Goal: Task Accomplishment & Management: Use online tool/utility

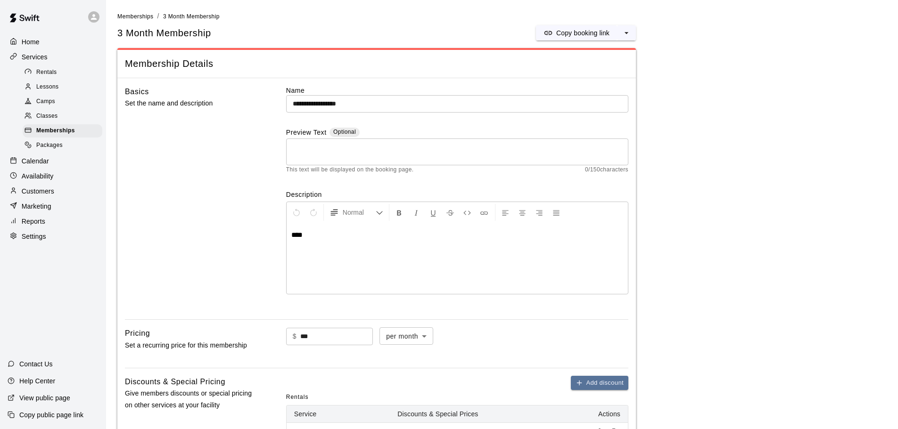
click at [34, 58] on p "Services" at bounding box center [35, 56] width 26 height 9
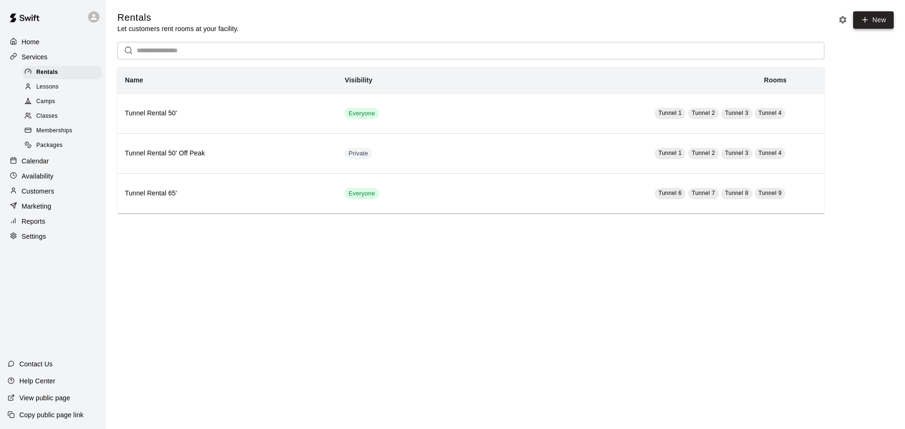
click at [869, 21] on icon at bounding box center [865, 20] width 8 height 8
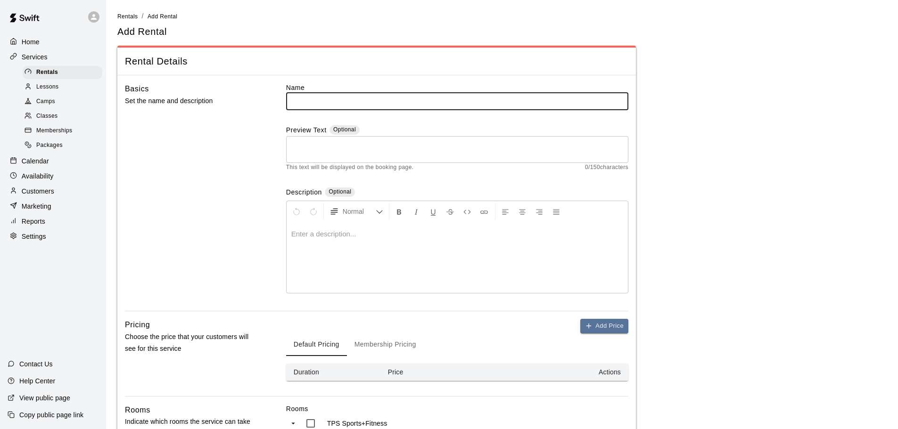
click at [49, 166] on p "Calendar" at bounding box center [35, 160] width 27 height 9
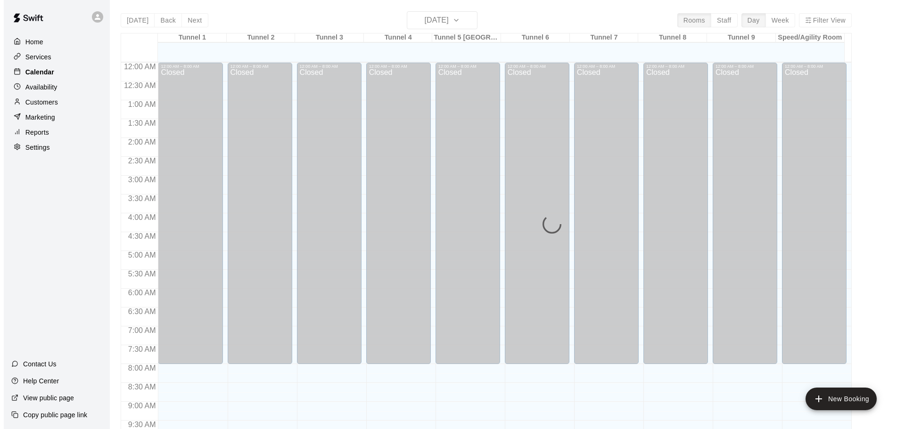
scroll to position [460, 0]
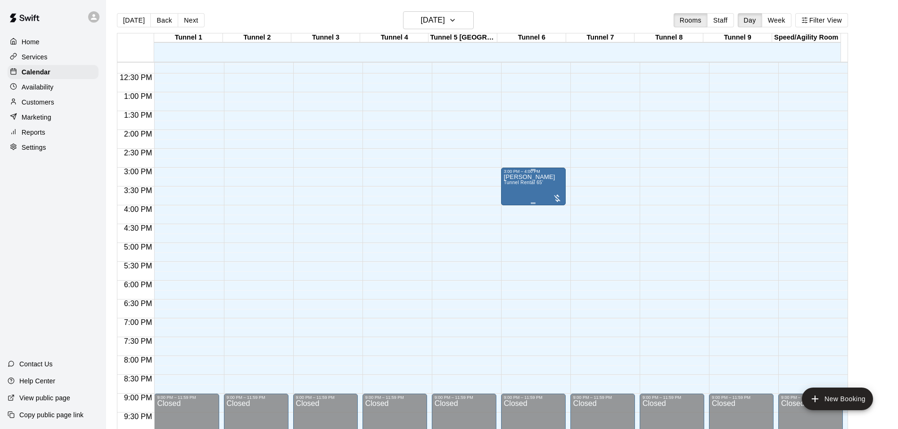
click at [525, 185] on span "Tunnel Rental 65'" at bounding box center [523, 182] width 39 height 5
click at [511, 215] on img "edit" at bounding box center [512, 213] width 11 height 11
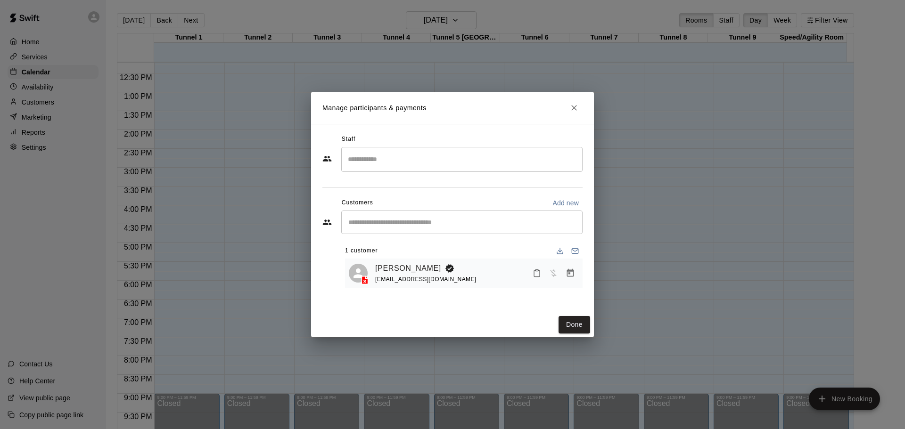
click at [458, 168] on div "​" at bounding box center [461, 159] width 241 height 25
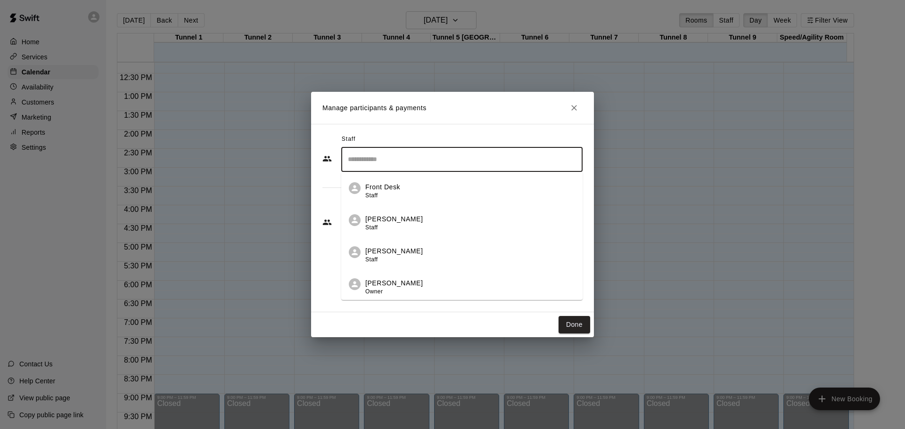
click at [458, 168] on div "​" at bounding box center [461, 159] width 241 height 25
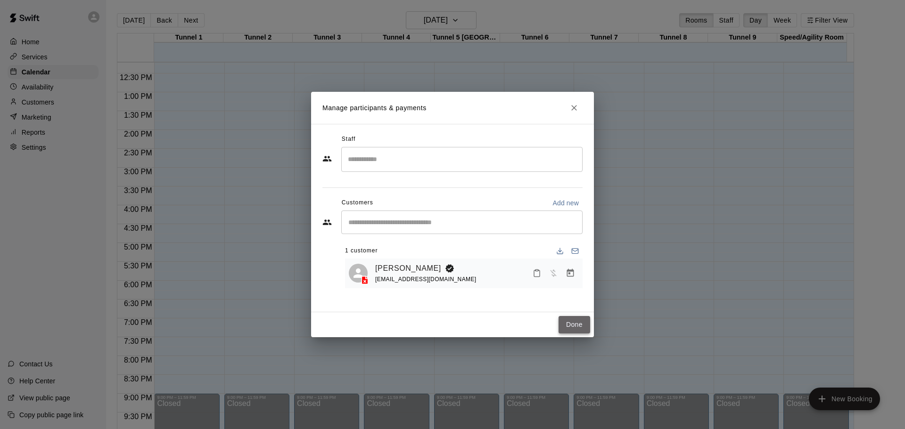
click at [573, 326] on button "Done" at bounding box center [574, 324] width 32 height 17
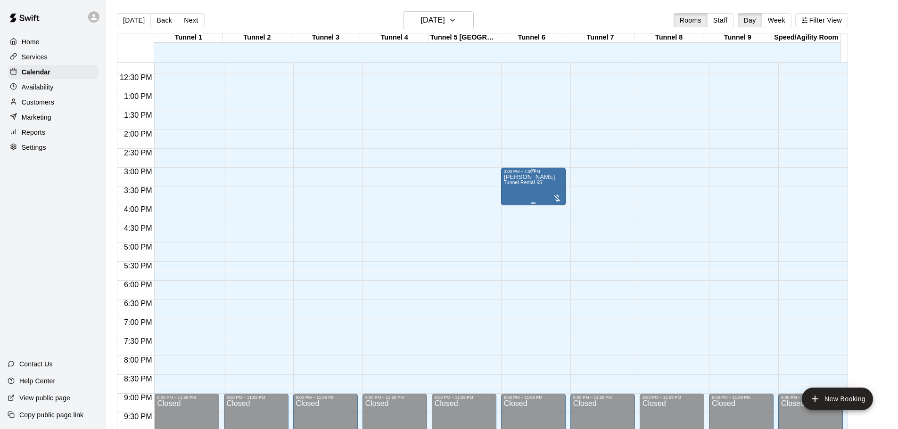
click at [551, 183] on div "[PERSON_NAME] Tunnel Rental 65'" at bounding box center [533, 388] width 59 height 429
click at [511, 205] on img "edit" at bounding box center [512, 207] width 11 height 11
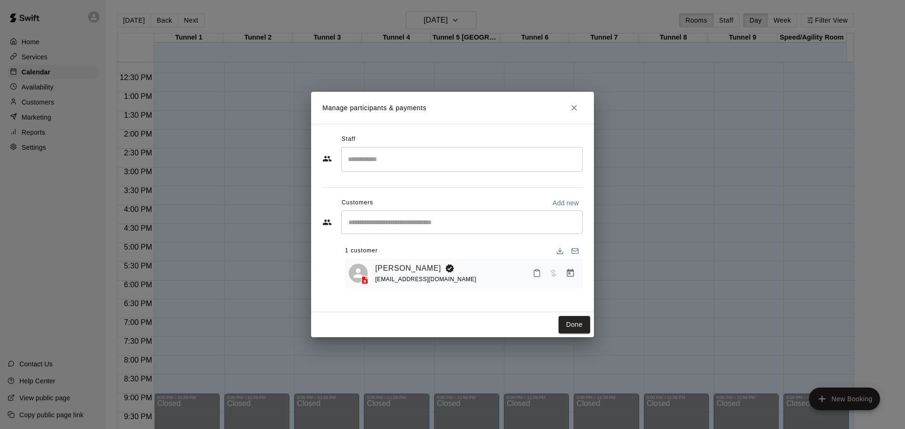
click at [576, 112] on icon "Close" at bounding box center [573, 107] width 9 height 9
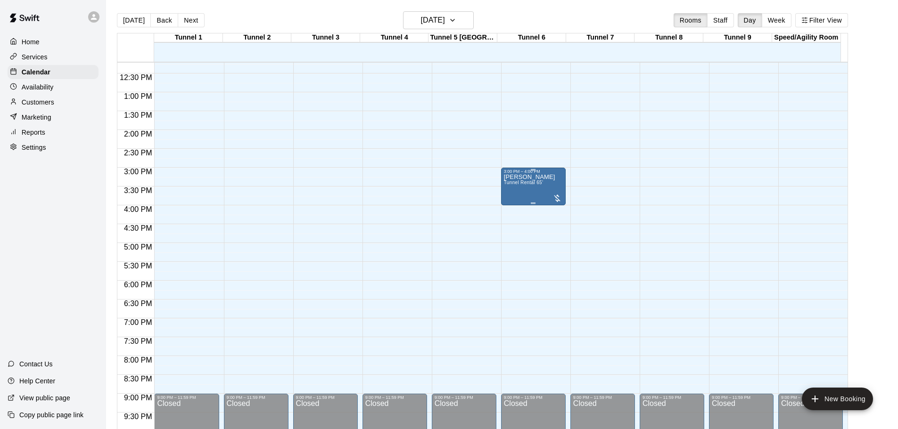
click at [520, 174] on div "3:00 PM – 4:00 PM" at bounding box center [533, 171] width 59 height 5
click at [513, 180] on icon "edit" at bounding box center [512, 179] width 8 height 8
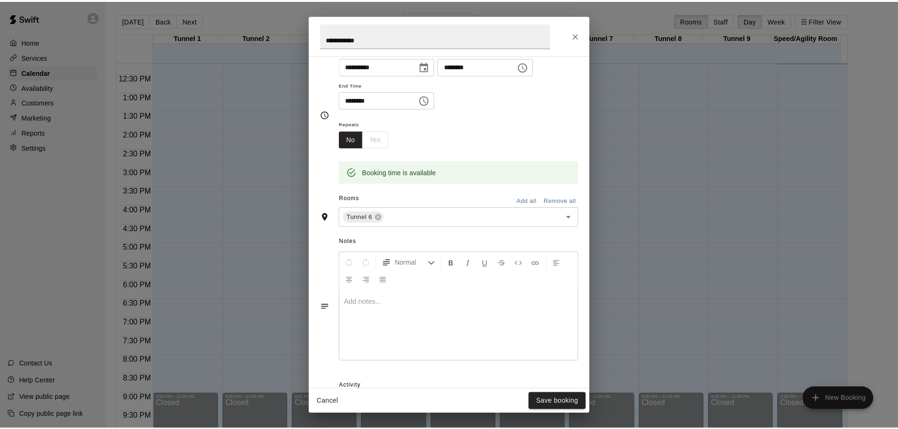
scroll to position [171, 0]
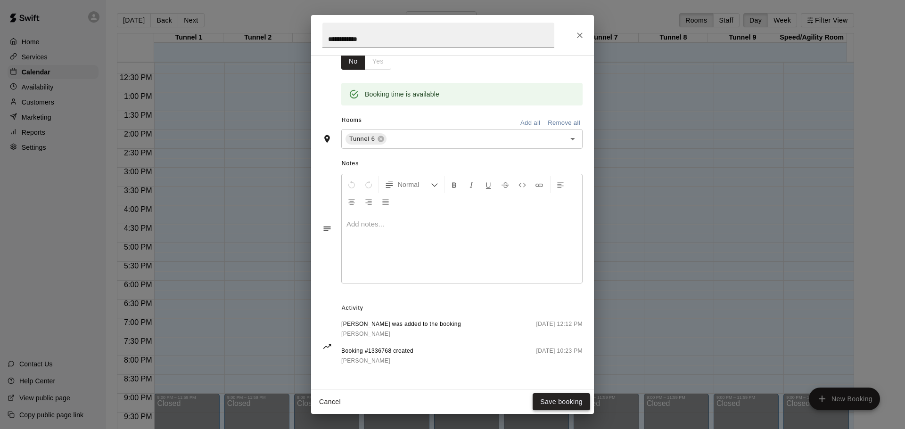
click at [561, 405] on button "Save booking" at bounding box center [561, 402] width 57 height 17
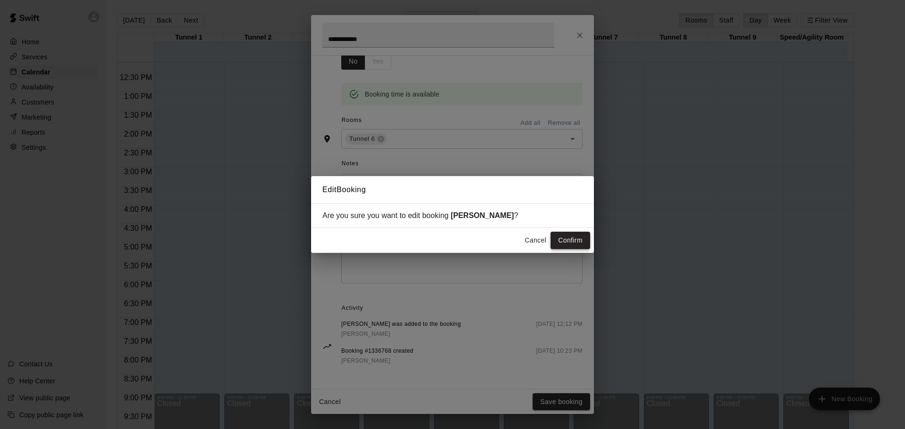
click at [569, 236] on button "Confirm" at bounding box center [570, 240] width 40 height 17
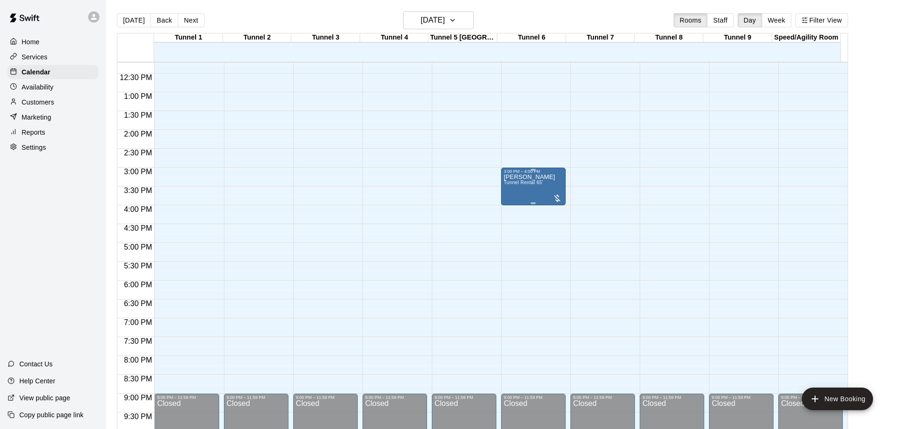
click at [539, 184] on span "Tunnel Rental 65'" at bounding box center [523, 182] width 39 height 5
click at [509, 212] on img "edit" at bounding box center [512, 213] width 11 height 11
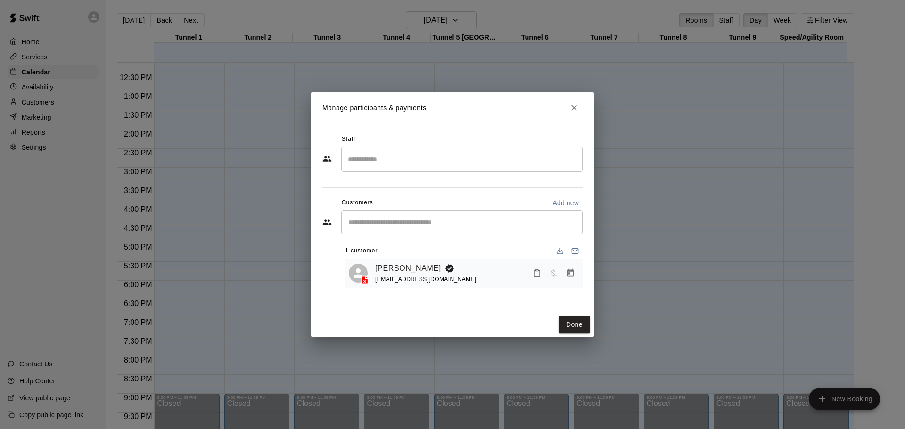
click at [509, 212] on div "​" at bounding box center [461, 223] width 241 height 24
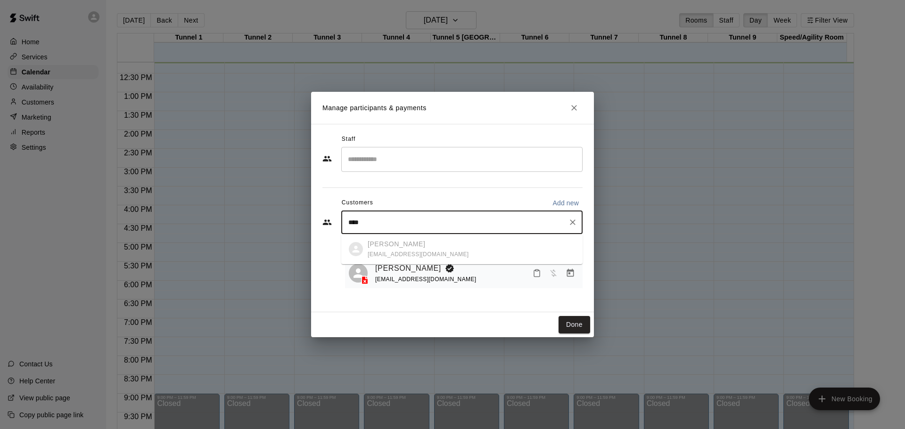
type input "****"
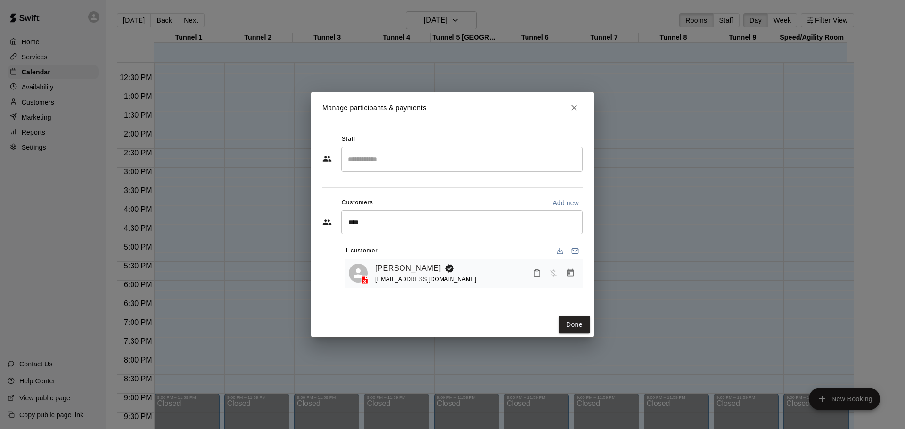
click at [392, 291] on div "Staff ​ Customers Add new **** ​ 1 customer [PERSON_NAME] [EMAIL_ADDRESS][DOMAI…" at bounding box center [452, 214] width 260 height 164
click at [357, 274] on icon at bounding box center [358, 273] width 14 height 14
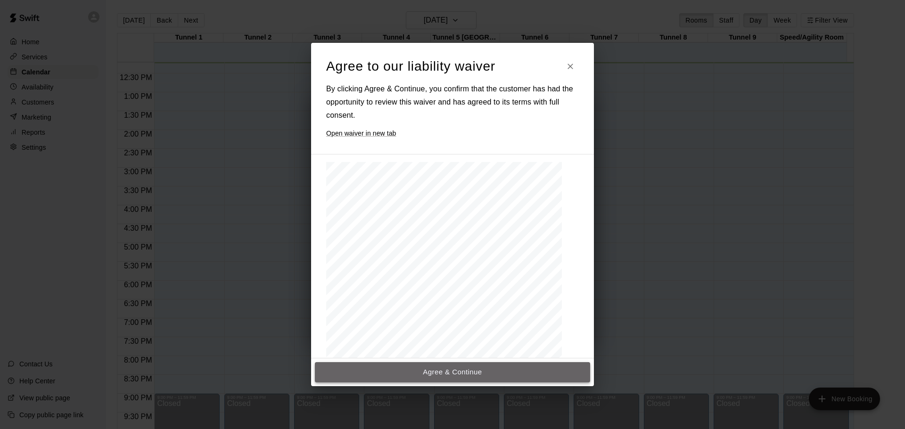
click at [529, 372] on button "Agree & Continue" at bounding box center [452, 372] width 275 height 20
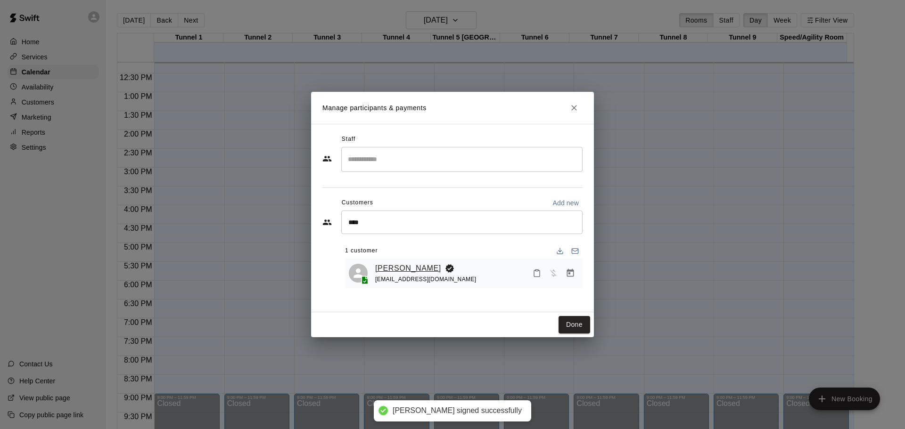
click at [403, 268] on link "[PERSON_NAME]" at bounding box center [408, 269] width 66 height 12
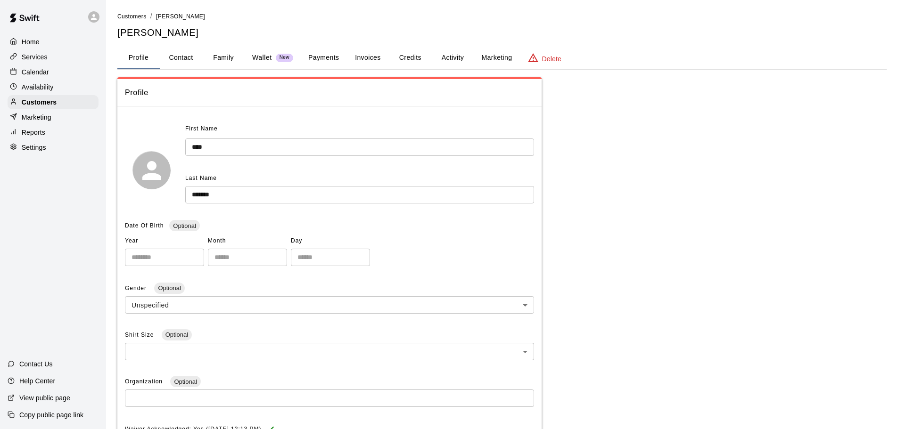
click at [325, 55] on button "Payments" at bounding box center [324, 58] width 46 height 23
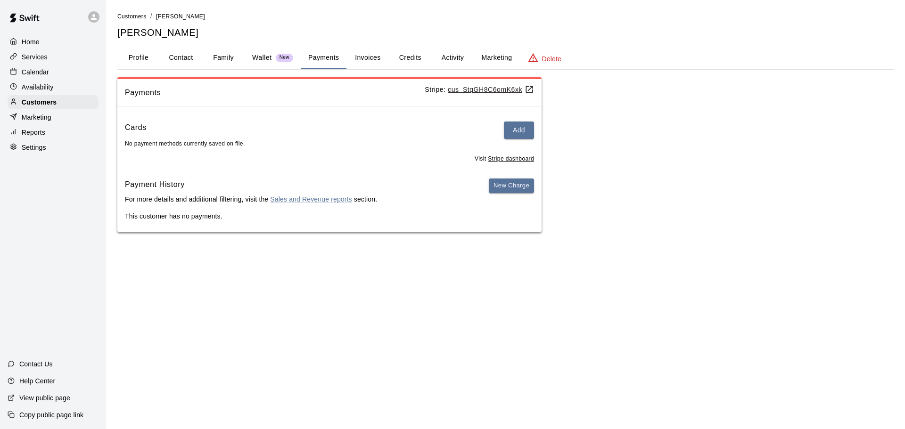
click at [134, 60] on button "Profile" at bounding box center [138, 58] width 42 height 23
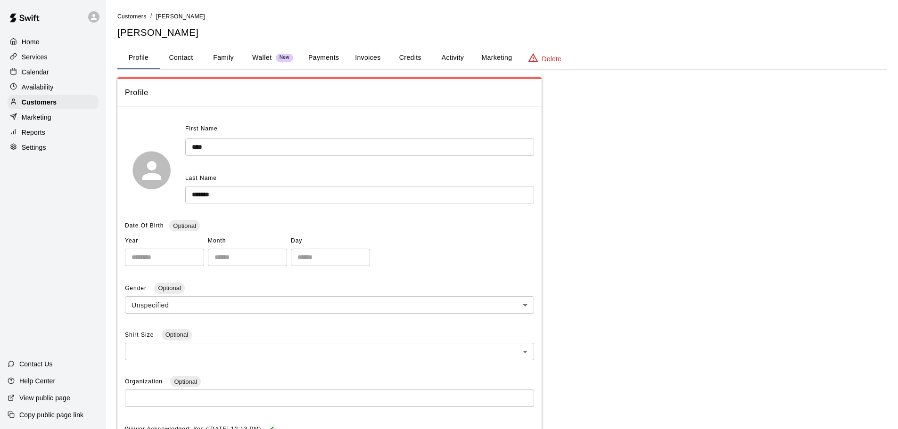
click at [329, 58] on button "Payments" at bounding box center [324, 58] width 46 height 23
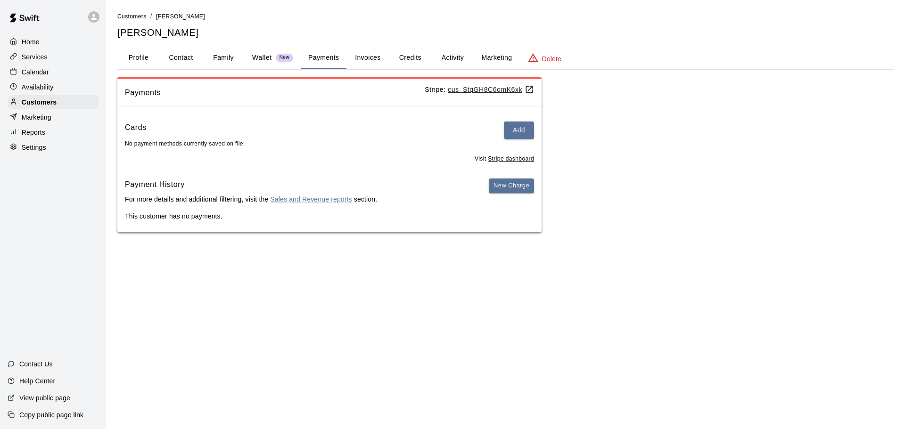
click at [38, 77] on p "Calendar" at bounding box center [35, 71] width 27 height 9
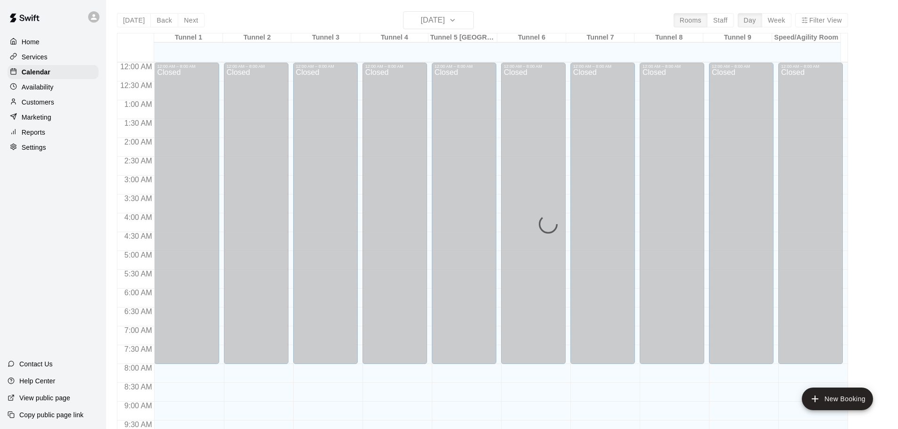
scroll to position [461, 0]
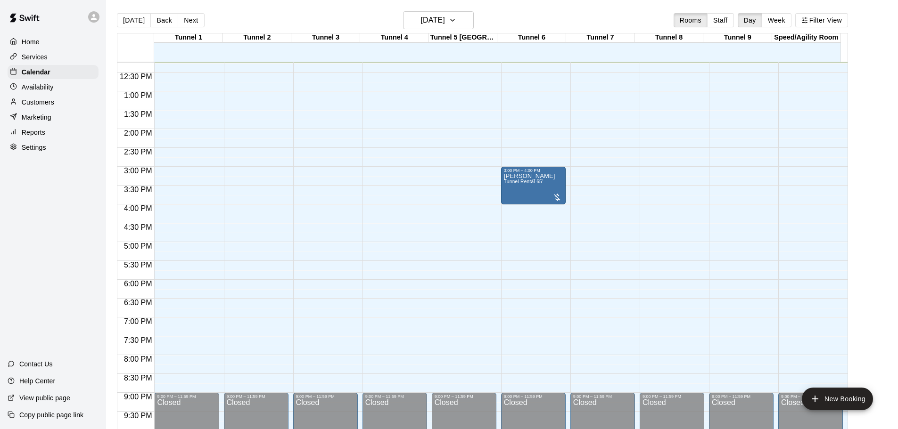
click at [590, 172] on div "12:00 AM – 8:00 AM Closed 9:00 PM – 11:59 PM Closed" at bounding box center [602, 53] width 65 height 905
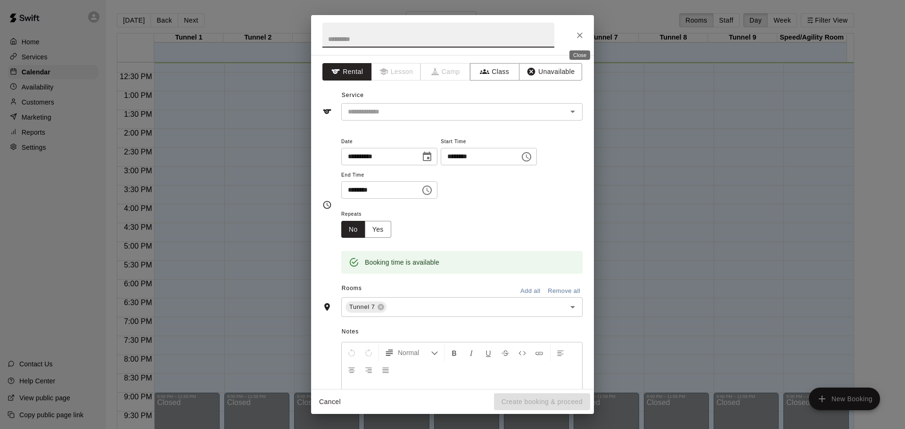
click at [578, 33] on icon "Close" at bounding box center [579, 35] width 9 height 9
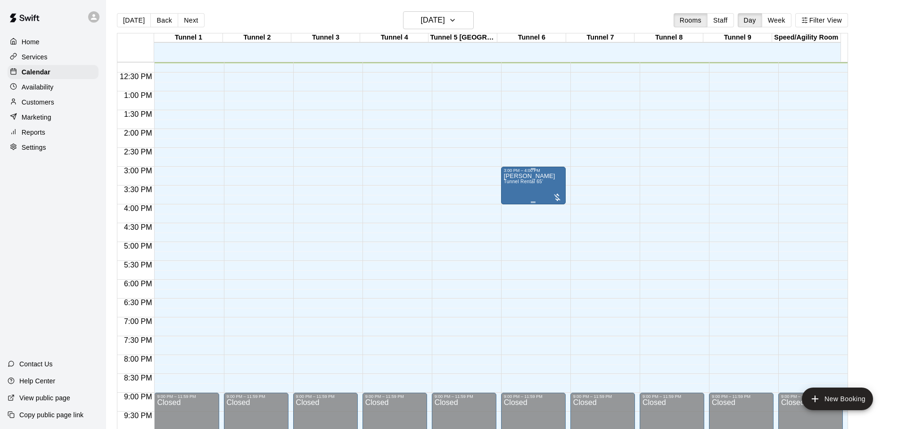
click at [553, 197] on div at bounding box center [556, 197] width 9 height 9
click at [561, 227] on img "edit" at bounding box center [561, 225] width 11 height 11
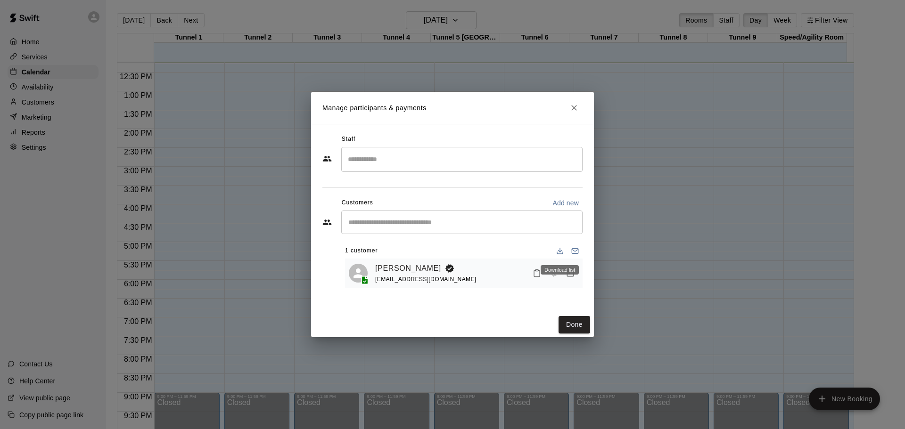
click at [553, 273] on div "Download list" at bounding box center [560, 269] width 38 height 9
click at [553, 274] on span "Has not paid" at bounding box center [553, 273] width 17 height 8
click at [569, 275] on icon "Manage bookings & payment" at bounding box center [570, 273] width 7 height 8
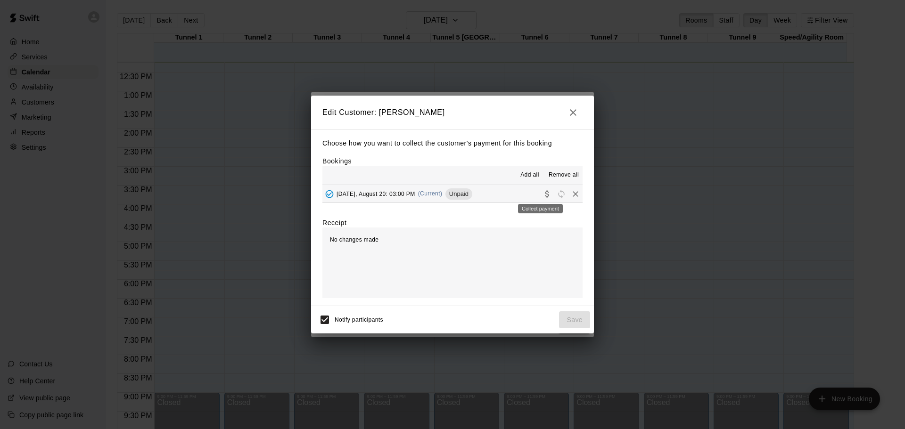
click at [542, 195] on icon "Collect payment" at bounding box center [546, 193] width 9 height 9
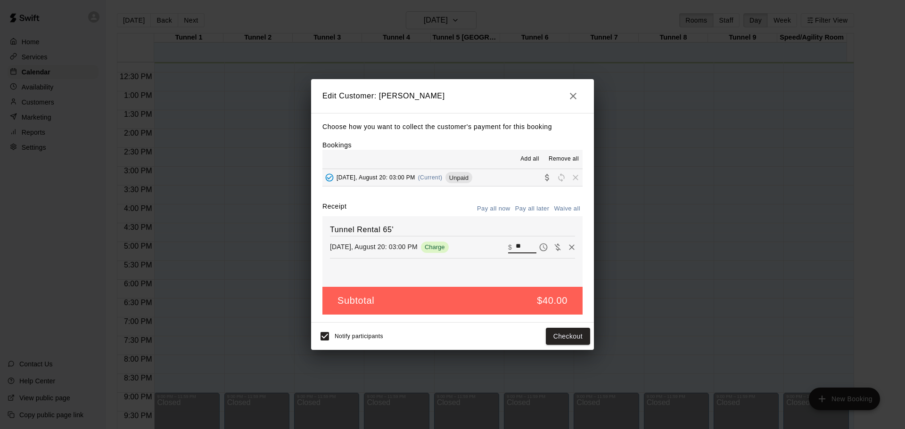
click at [516, 244] on input "**" at bounding box center [526, 247] width 21 height 12
type input "**"
click at [574, 92] on icon "button" at bounding box center [572, 95] width 11 height 11
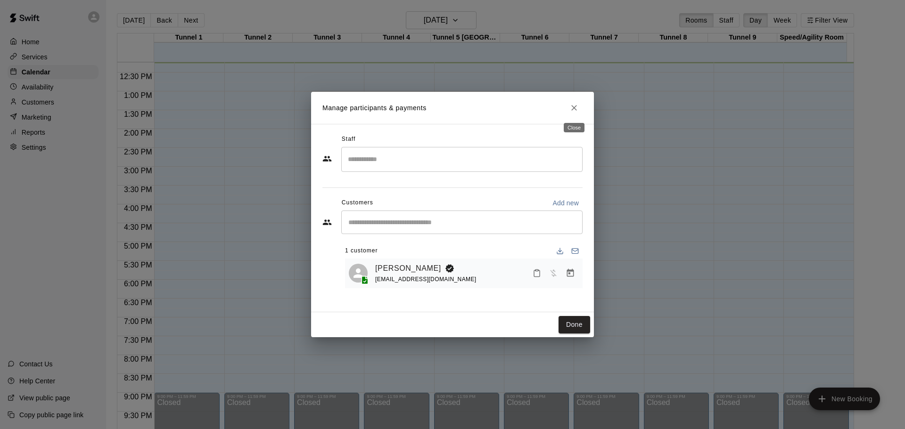
click at [575, 104] on icon "Close" at bounding box center [573, 107] width 9 height 9
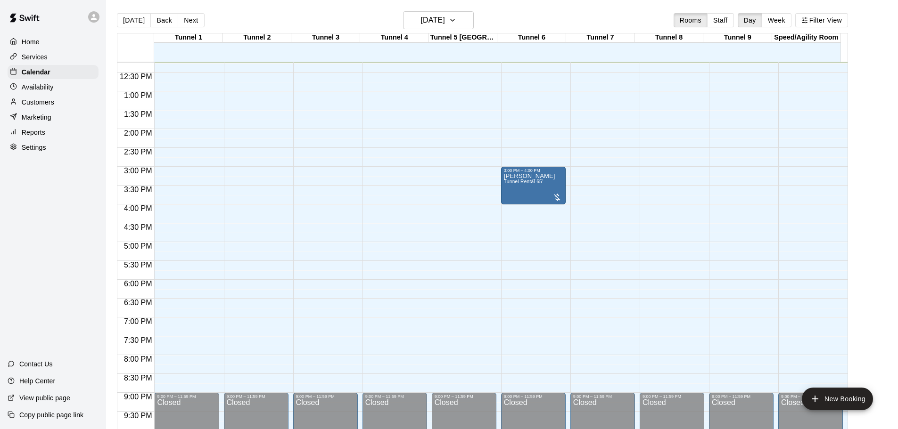
click at [31, 64] on div "Services" at bounding box center [53, 57] width 91 height 14
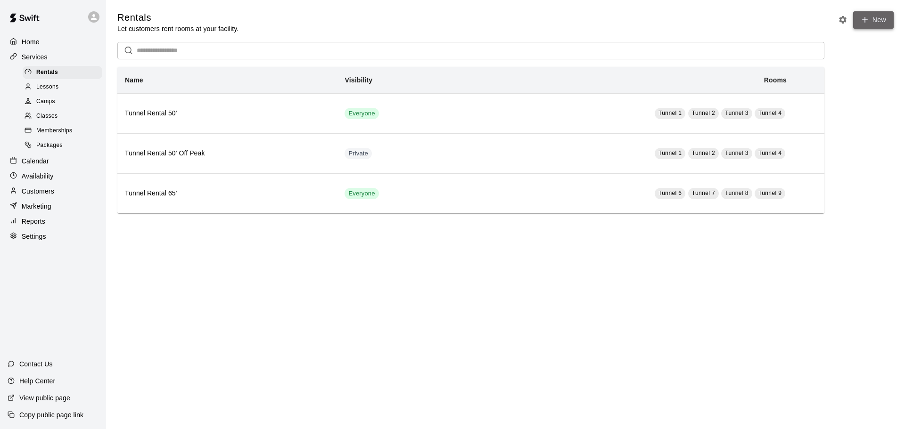
click at [869, 20] on link "New" at bounding box center [873, 19] width 41 height 17
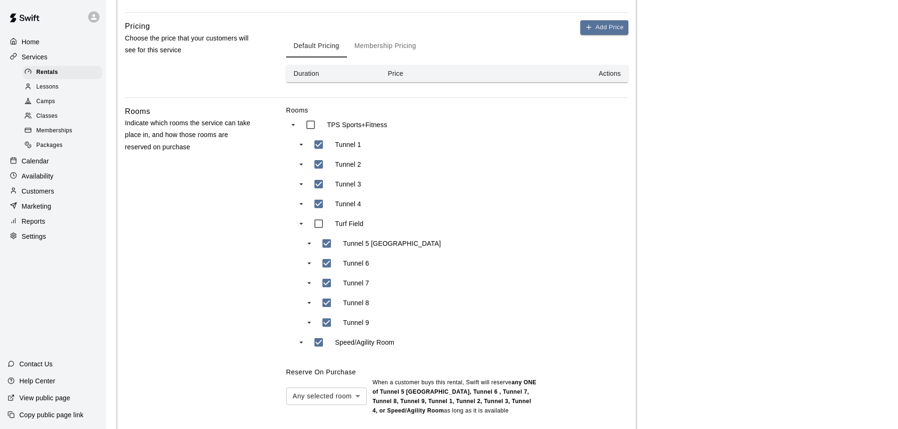
scroll to position [303, 0]
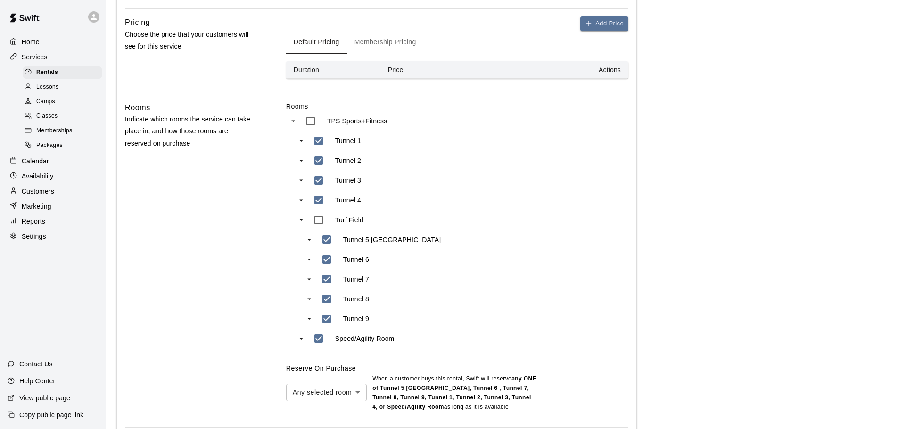
type input "**********"
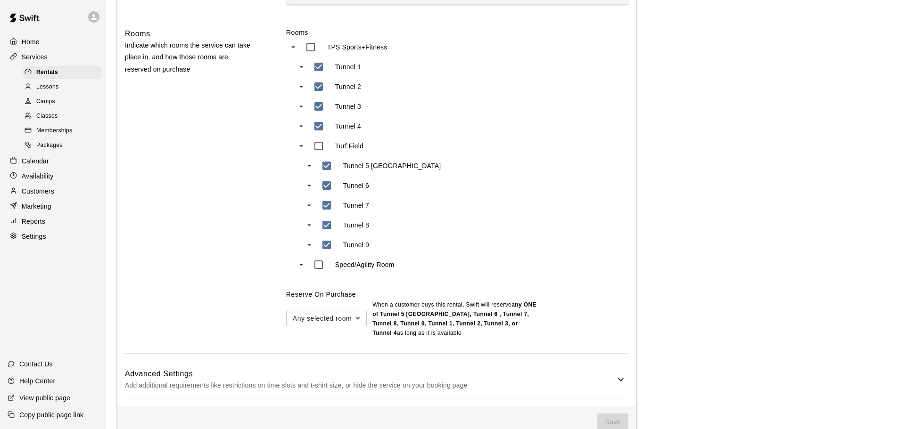
scroll to position [398, 0]
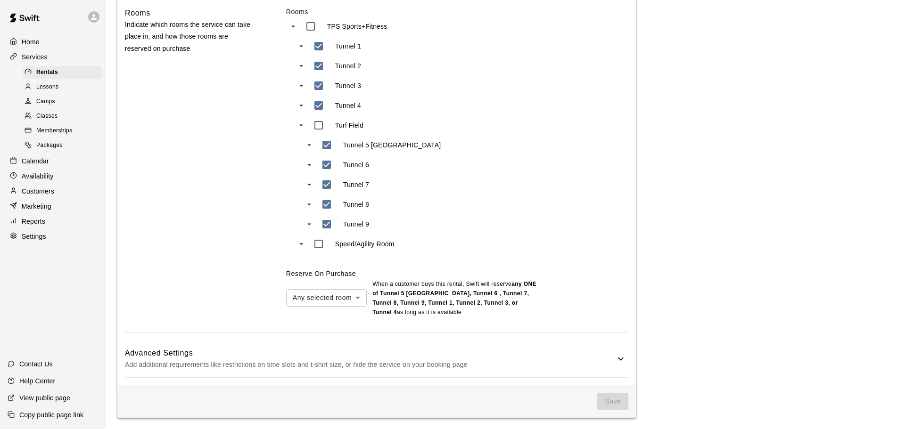
click at [575, 353] on h6 "Advanced Settings" at bounding box center [370, 353] width 490 height 12
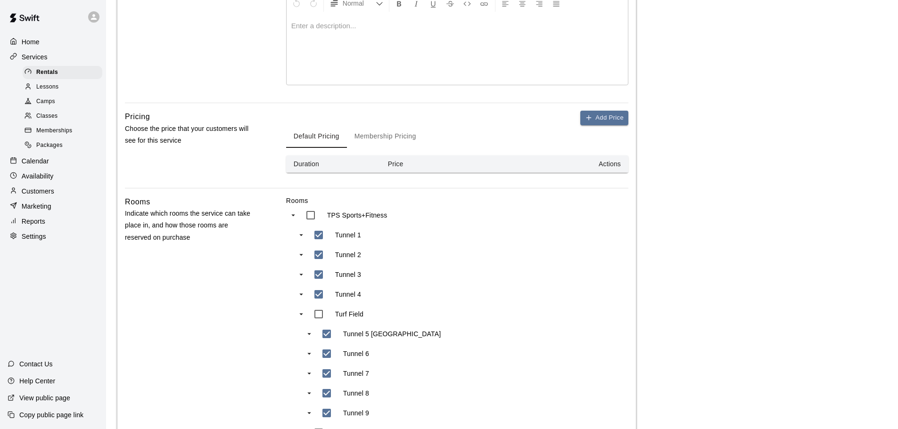
scroll to position [211, 0]
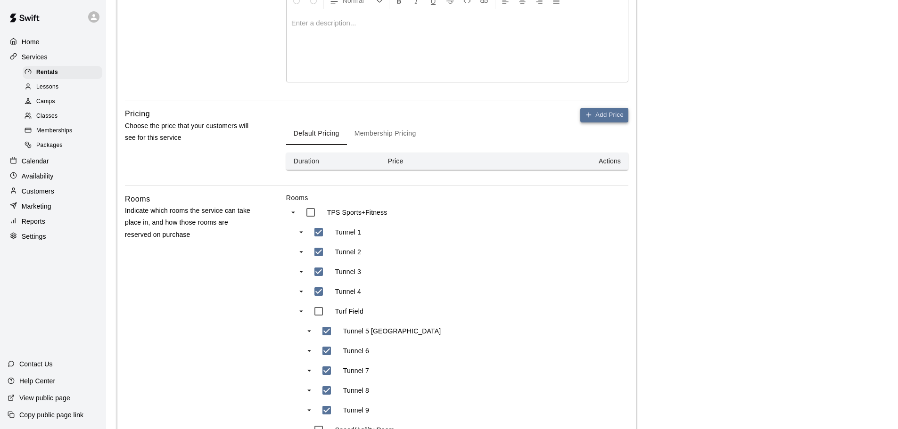
click at [597, 113] on button "Add Price" at bounding box center [604, 115] width 48 height 15
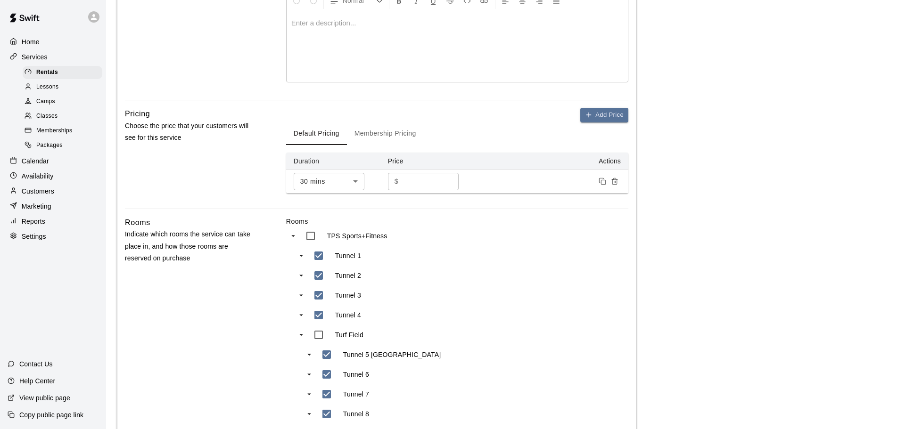
click at [418, 181] on input "*" at bounding box center [430, 181] width 57 height 17
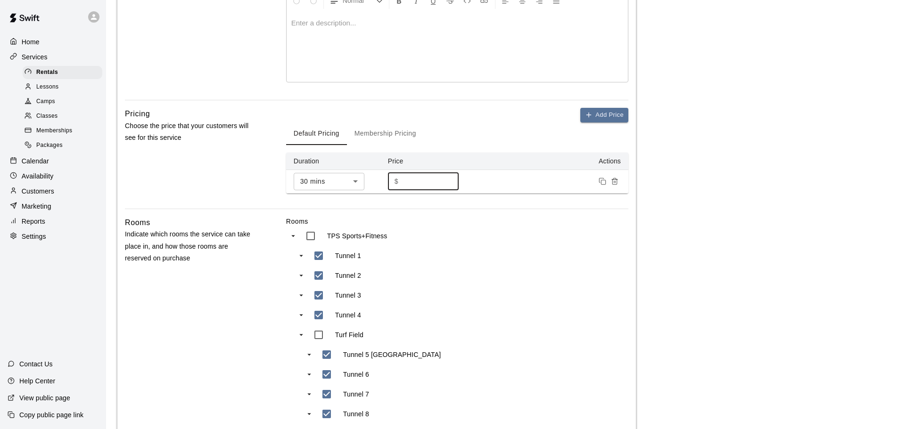
click at [417, 184] on input "*****" at bounding box center [430, 181] width 57 height 17
type input "*****"
click at [598, 114] on button "Add Price" at bounding box center [604, 115] width 48 height 15
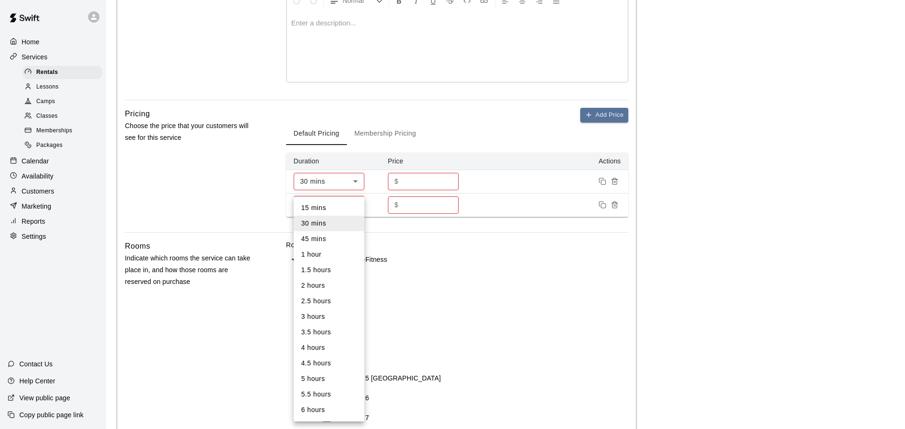
click at [343, 210] on body "**********" at bounding box center [452, 418] width 905 height 1259
click at [323, 255] on li "1 hour" at bounding box center [329, 255] width 71 height 16
type input "**"
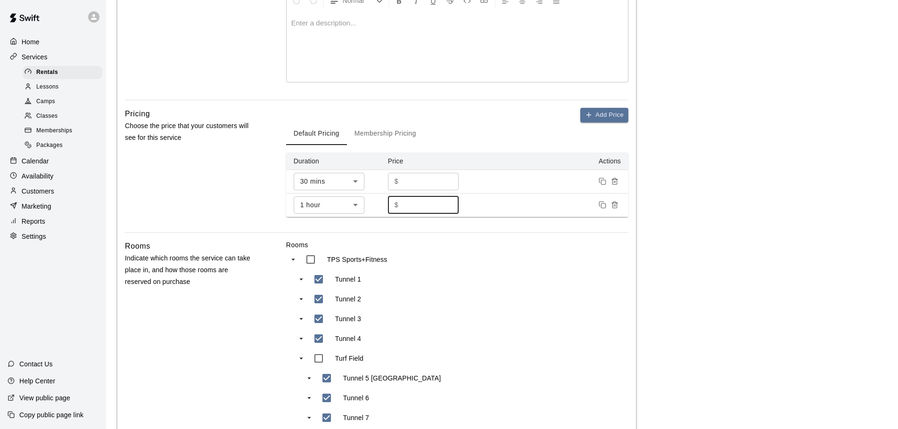
click at [419, 203] on input "*" at bounding box center [430, 205] width 57 height 17
type input "*****"
click at [480, 108] on div "Add Price Default Pricing Membership Pricing Duration Price Actions 30 mins ** …" at bounding box center [457, 162] width 342 height 109
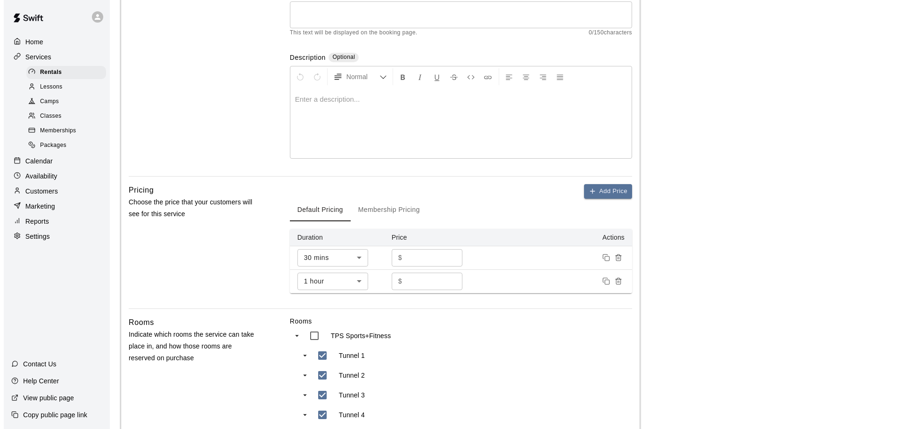
scroll to position [0, 0]
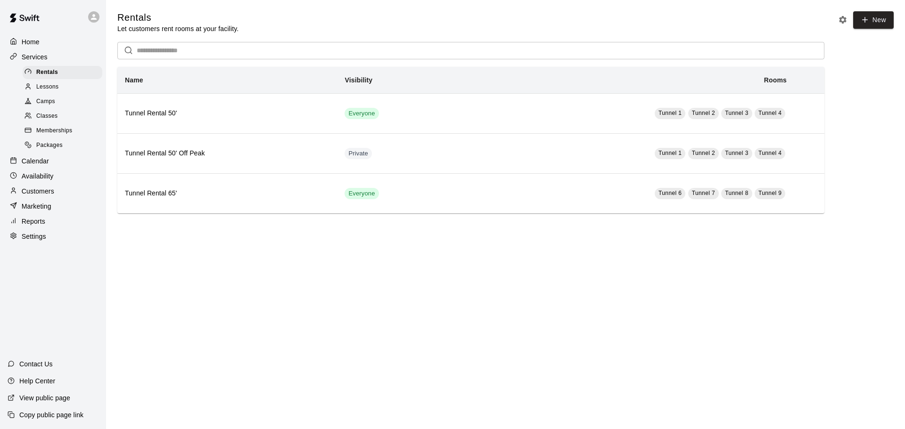
click at [62, 132] on span "Memberships" at bounding box center [54, 130] width 36 height 9
